Goal: Information Seeking & Learning: Check status

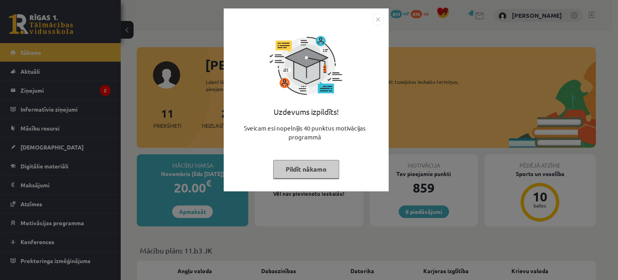
click at [380, 19] on img "Close" at bounding box center [378, 19] width 12 height 12
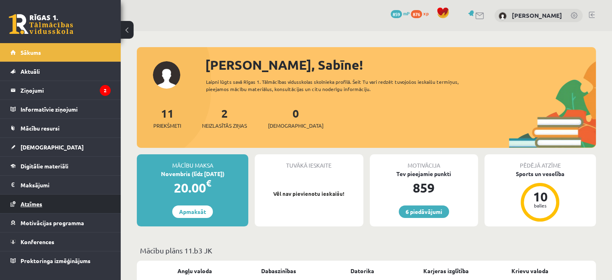
click at [32, 201] on span "Atzīmes" at bounding box center [32, 203] width 22 height 7
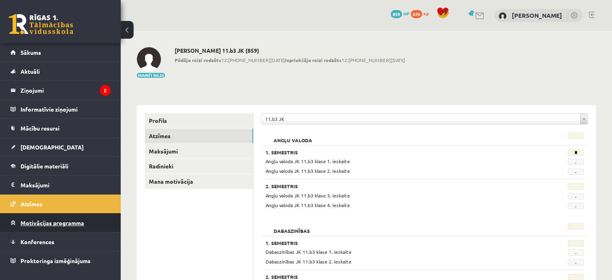
click at [63, 223] on span "Motivācijas programma" at bounding box center [53, 222] width 64 height 7
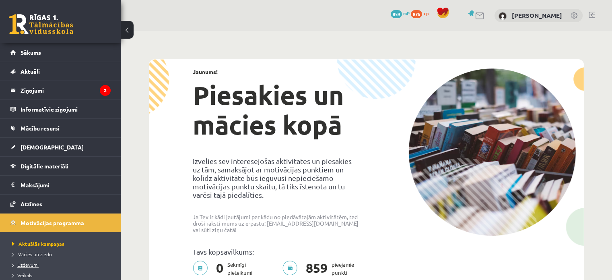
click at [36, 265] on span "Uzdevumi" at bounding box center [25, 264] width 27 height 6
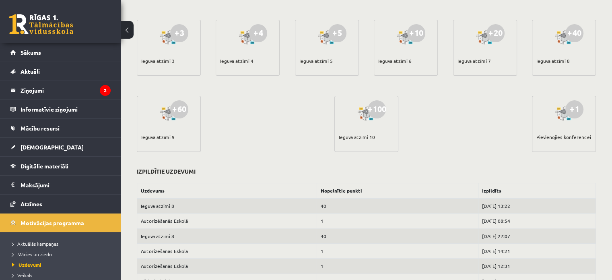
scroll to position [275, 0]
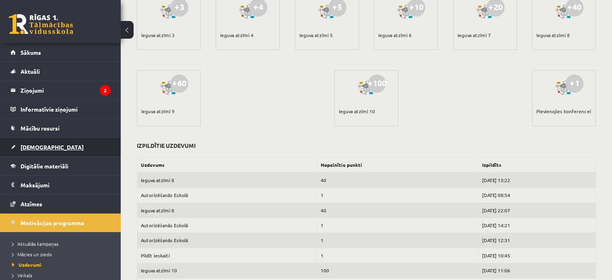
click at [56, 152] on link "[DEMOGRAPHIC_DATA]" at bounding box center [60, 147] width 100 height 19
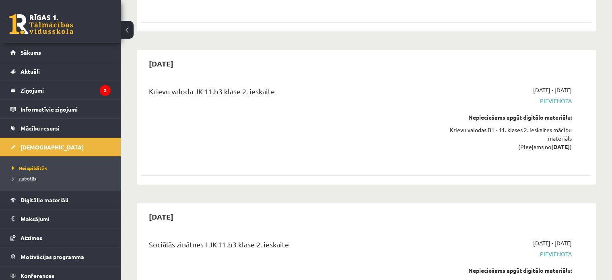
click at [32, 178] on span "Izlabotās" at bounding box center [24, 178] width 24 height 6
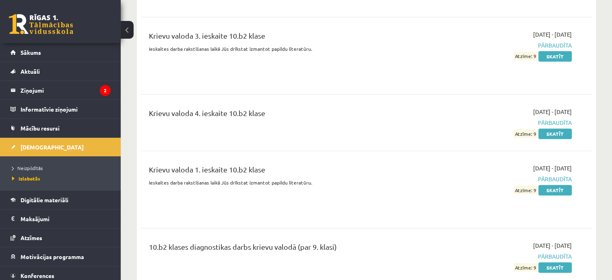
scroll to position [520, 0]
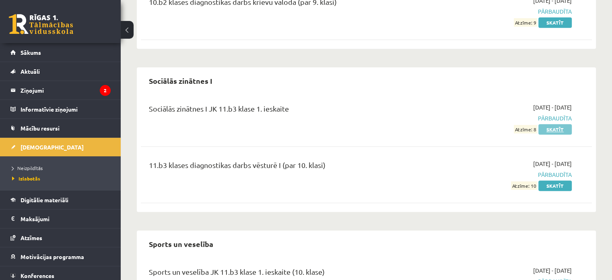
click at [558, 127] on link "Skatīt" at bounding box center [555, 129] width 33 height 10
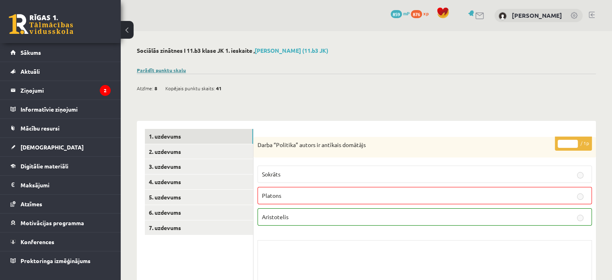
click at [145, 70] on link "Parādīt punktu skalu" at bounding box center [161, 70] width 49 height 6
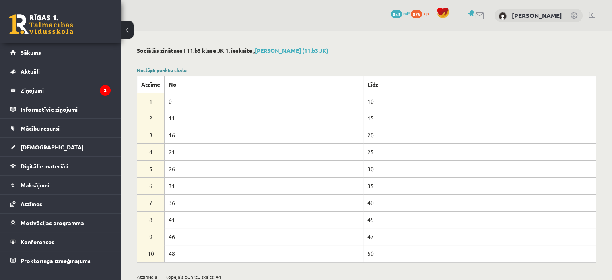
click at [145, 70] on link "Noslēpt punktu skalu" at bounding box center [162, 70] width 50 height 6
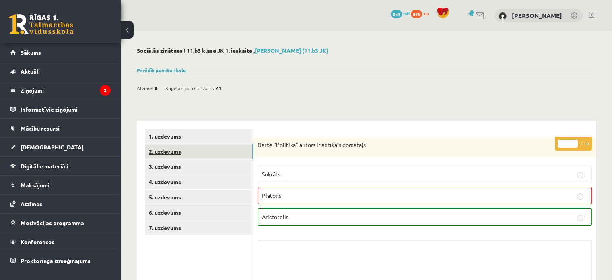
click at [186, 153] on link "2. uzdevums" at bounding box center [199, 151] width 108 height 15
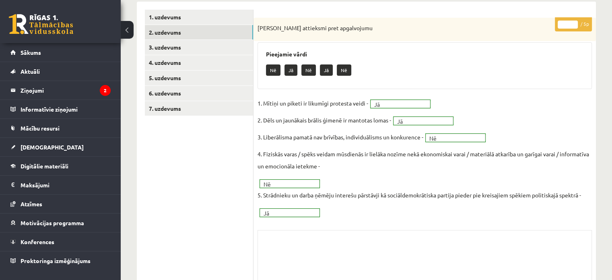
scroll to position [117, 0]
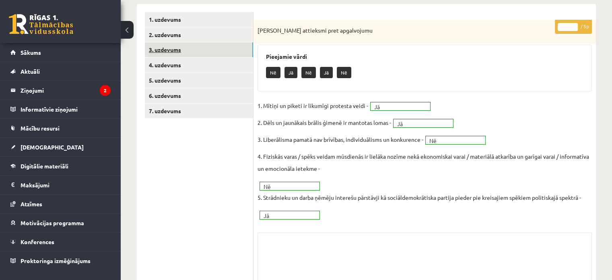
click at [211, 50] on link "3. uzdevums" at bounding box center [199, 49] width 108 height 15
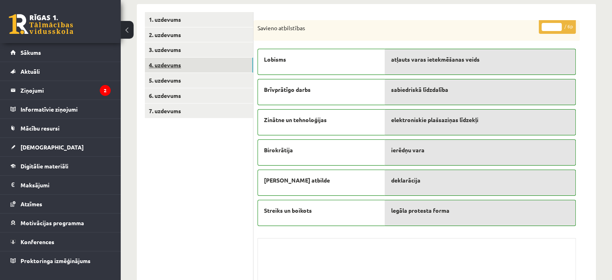
click at [207, 65] on link "4. uzdevums" at bounding box center [199, 65] width 108 height 15
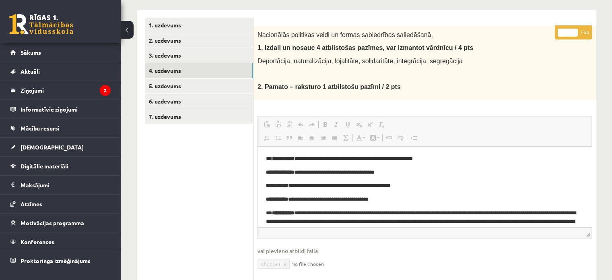
scroll to position [110, 0]
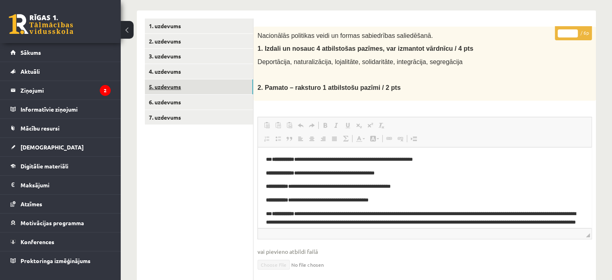
click at [211, 85] on link "5. uzdevums" at bounding box center [199, 86] width 108 height 15
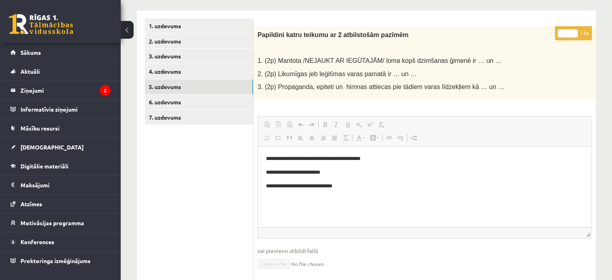
scroll to position [0, 0]
drag, startPoint x: 612, startPoint y: 86, endPoint x: 611, endPoint y: 96, distance: 10.1
click at [611, 96] on div "**********" at bounding box center [367, 161] width 492 height 480
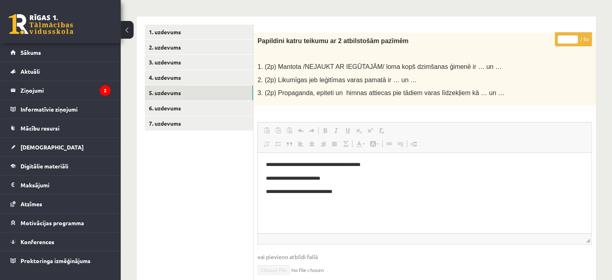
scroll to position [101, 0]
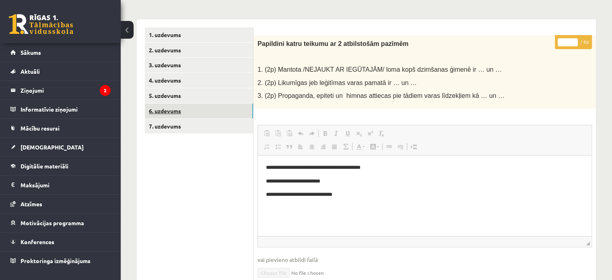
click at [210, 112] on link "6. uzdevums" at bounding box center [199, 110] width 108 height 15
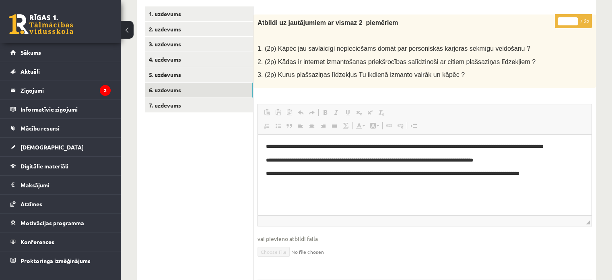
scroll to position [121, 0]
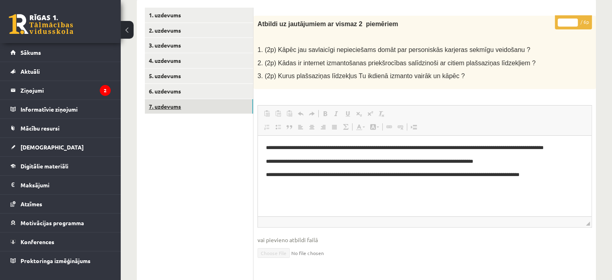
click at [186, 112] on link "7. uzdevums" at bounding box center [199, 106] width 108 height 15
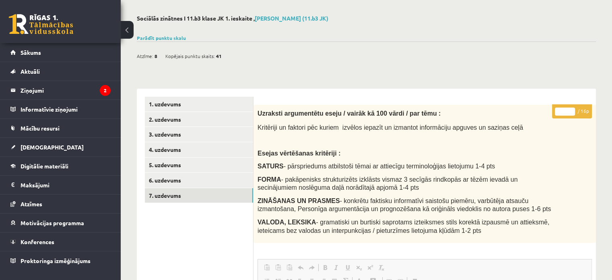
scroll to position [23, 0]
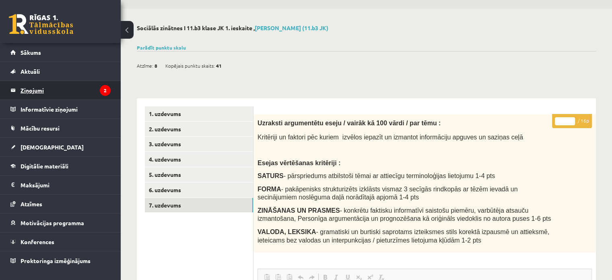
click at [64, 83] on legend "Ziņojumi 2" at bounding box center [66, 90] width 90 height 19
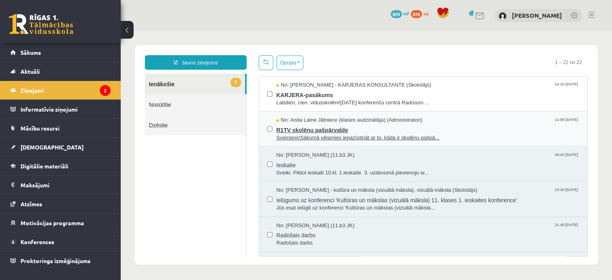
click at [294, 132] on span "R1TV skolēnu pašpārvalde" at bounding box center [428, 129] width 303 height 10
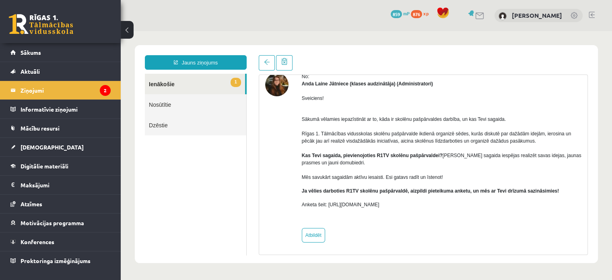
scroll to position [39, 0]
click at [214, 87] on link "1 Ienākošie" at bounding box center [195, 84] width 100 height 21
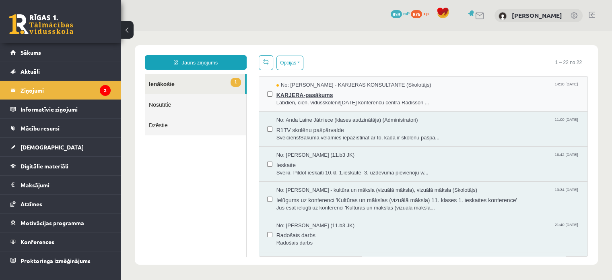
scroll to position [0, 0]
click at [354, 91] on span "KARJERA-pasākums" at bounding box center [428, 94] width 303 height 10
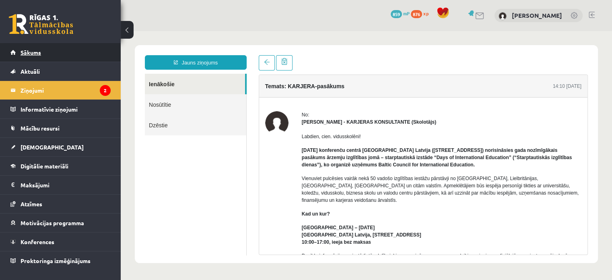
click at [64, 50] on link "Sākums" at bounding box center [60, 52] width 100 height 19
